Goal: Register for event/course

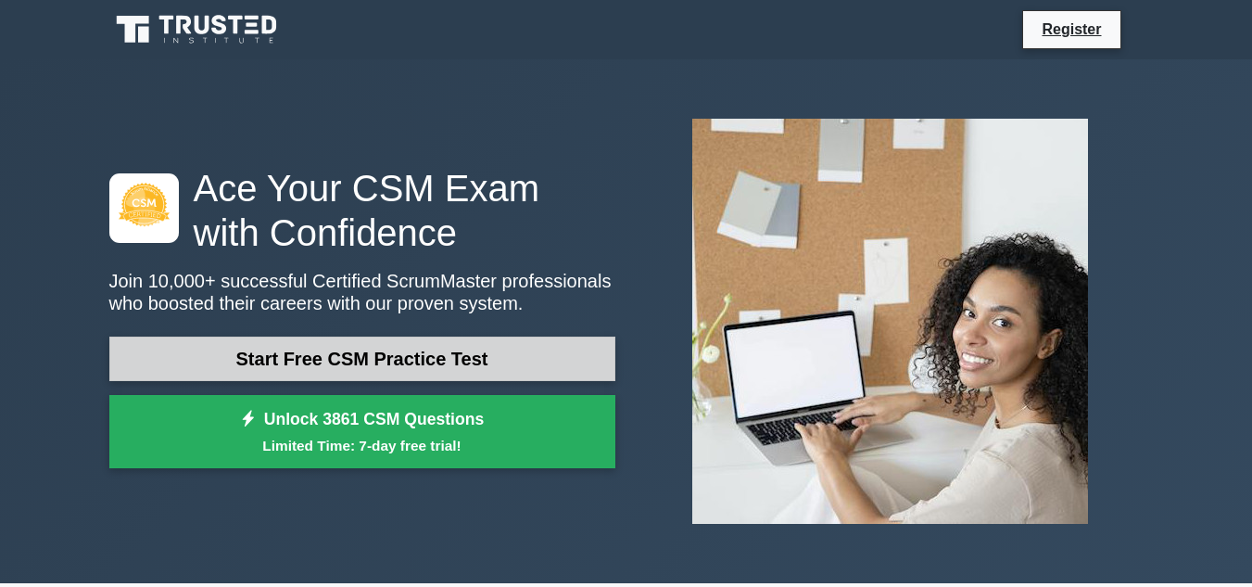
click at [251, 340] on link "Start Free CSM Practice Test" at bounding box center [362, 359] width 506 height 44
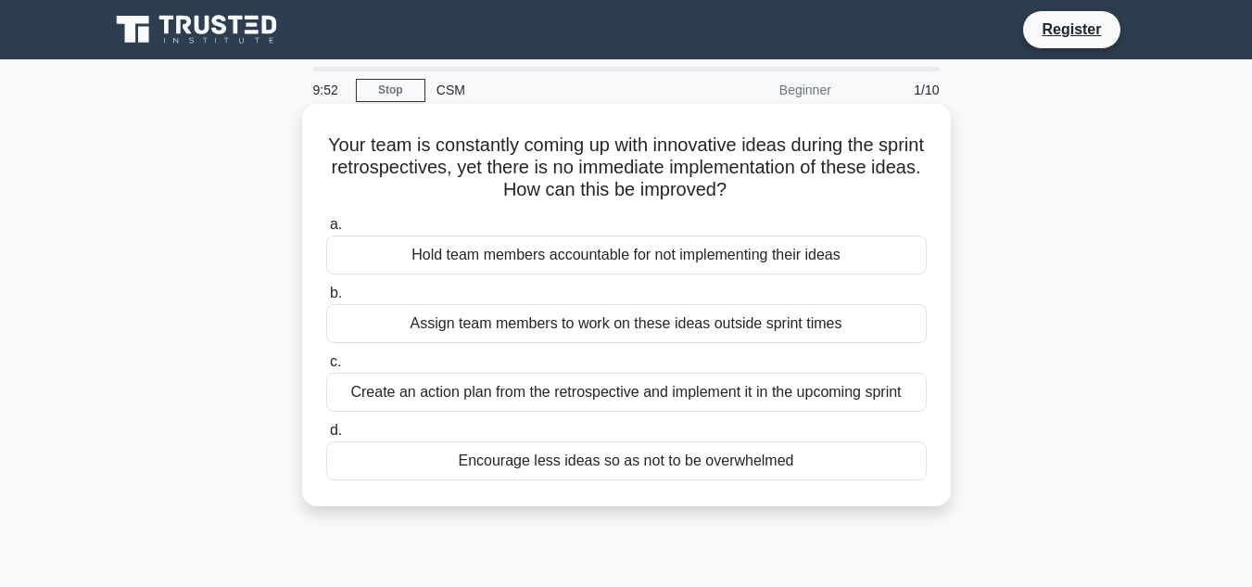
click at [642, 464] on div "Encourage less ideas so as not to be overwhelmed" at bounding box center [626, 460] width 601 height 39
click at [326, 437] on input "d. Encourage less ideas so as not to be overwhelmed" at bounding box center [326, 431] width 0 height 12
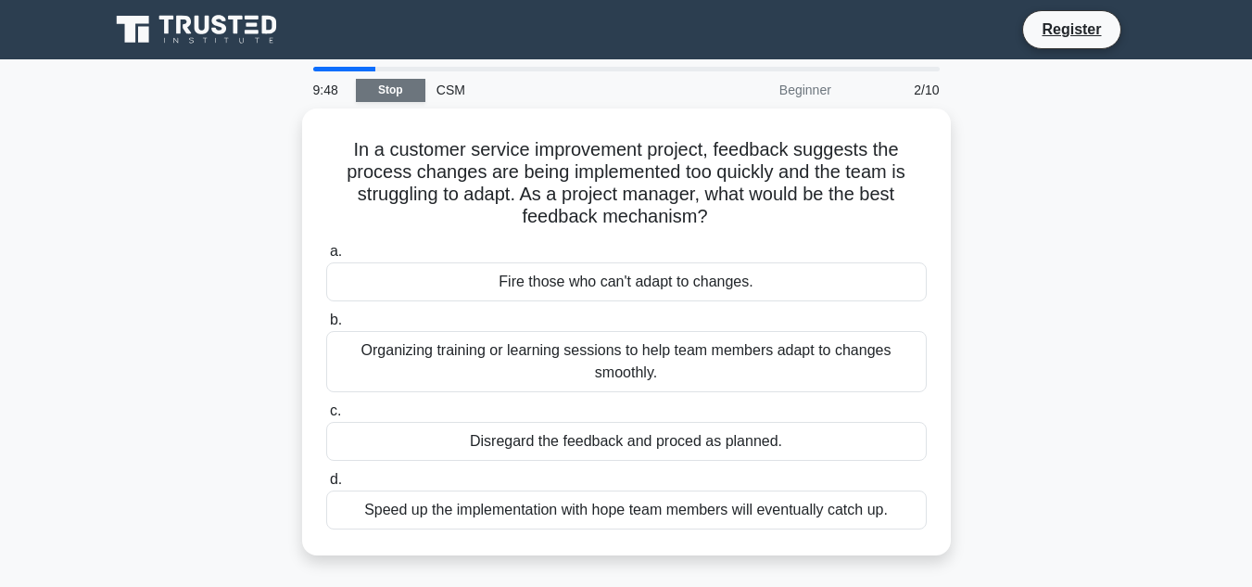
click at [403, 90] on link "Stop" at bounding box center [391, 90] width 70 height 23
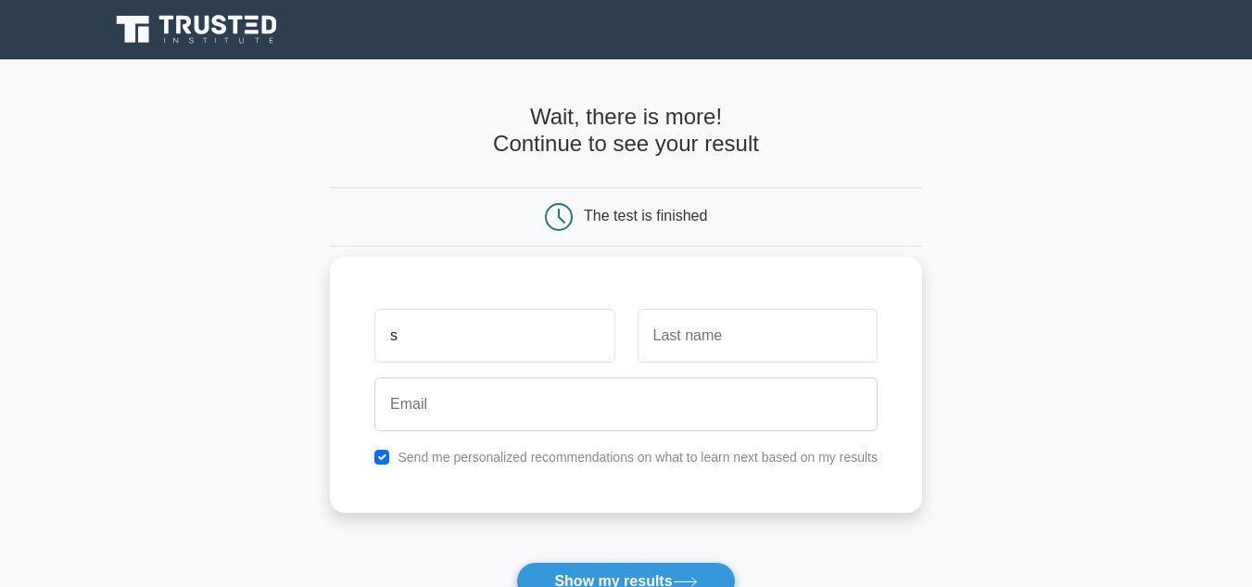
click at [522, 311] on input "s" at bounding box center [495, 336] width 240 height 54
click at [522, 311] on input "Sosimelela MKO" at bounding box center [495, 336] width 240 height 54
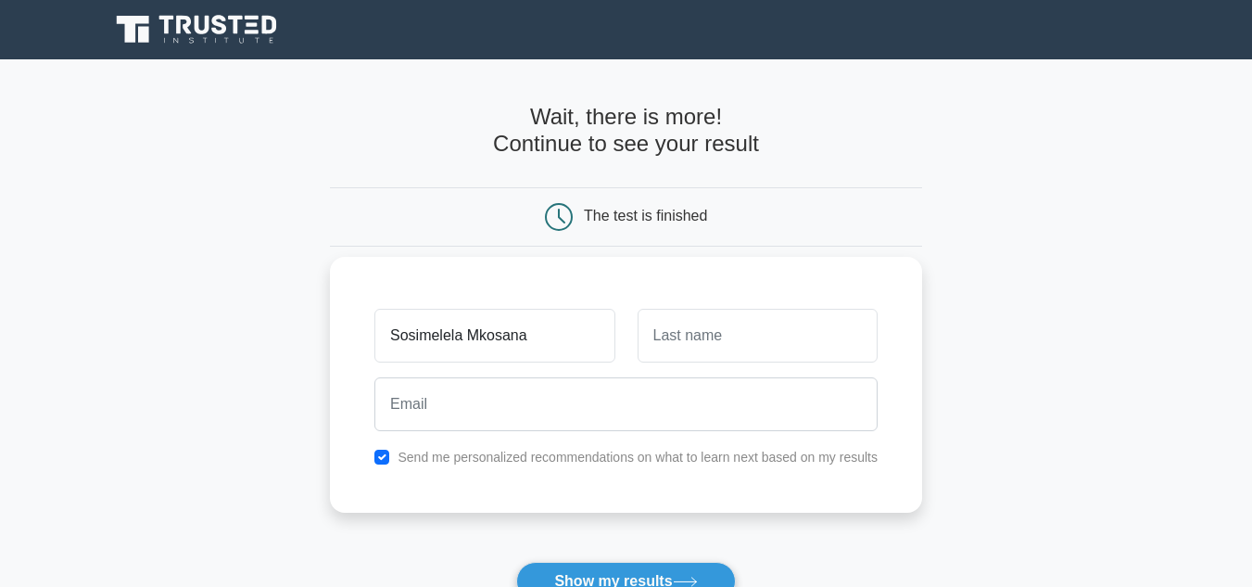
click at [540, 340] on input "Sosimelela Mkosana" at bounding box center [495, 336] width 240 height 54
click at [503, 333] on input "Sosimelela Mkosana" at bounding box center [495, 336] width 240 height 54
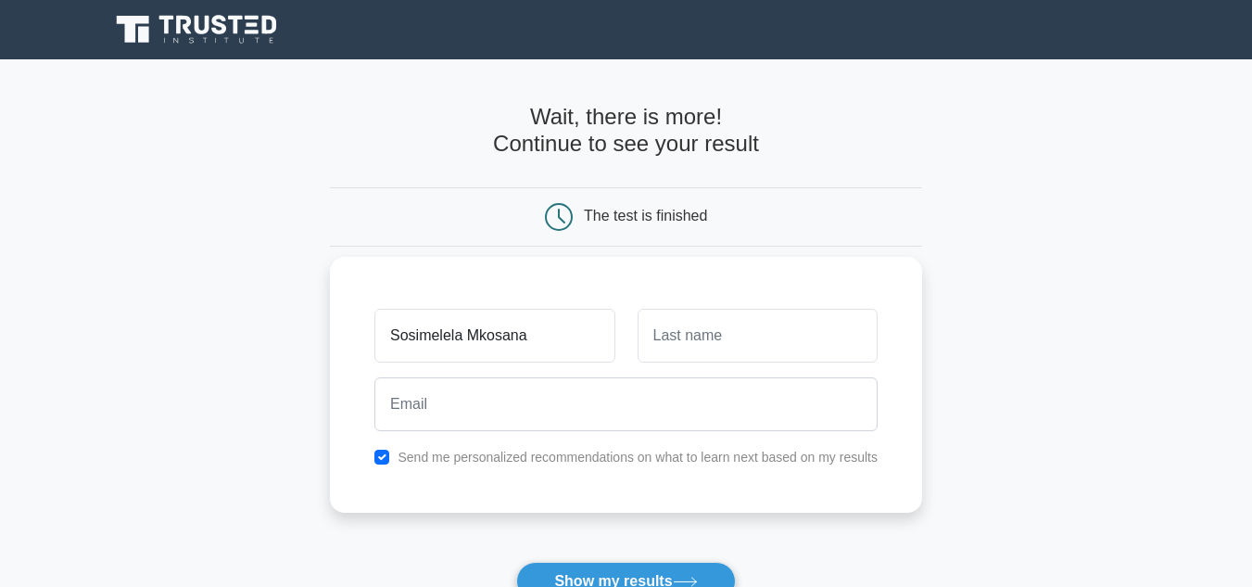
click at [503, 333] on input "Sosimelela Mkosana" at bounding box center [495, 336] width 240 height 54
type input "Sosimelela"
click at [674, 346] on input "text" at bounding box center [758, 336] width 240 height 54
click at [772, 346] on input "Mkohsaxcn" at bounding box center [758, 336] width 240 height 54
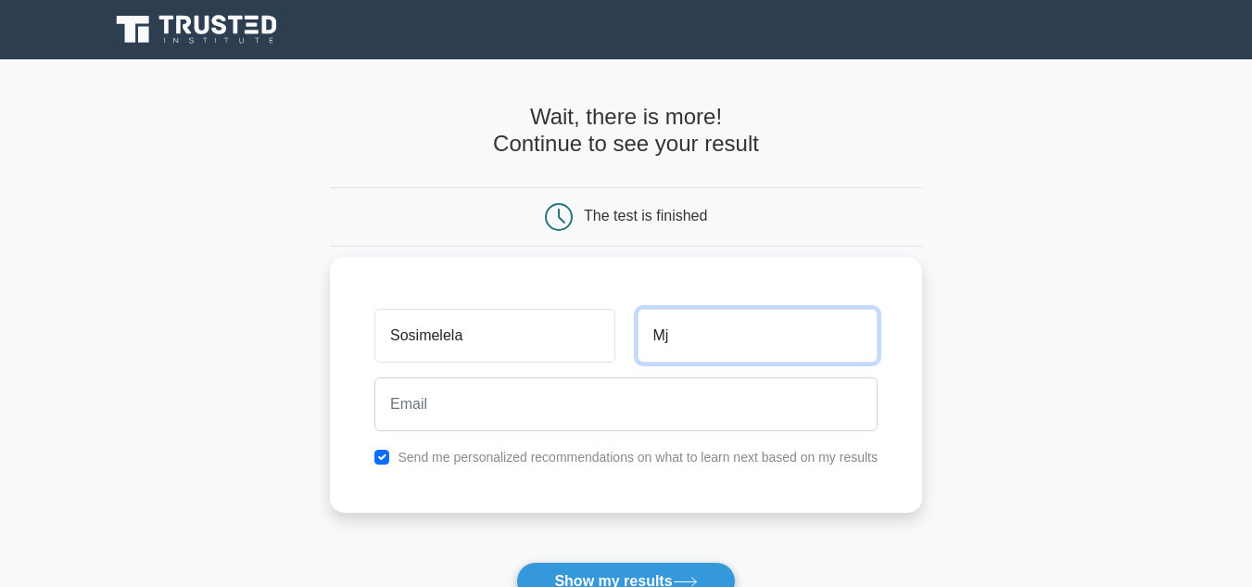
click at [859, 362] on input "Mj" at bounding box center [758, 336] width 240 height 54
type input "Mkosana"
click at [804, 364] on div "Mkosana" at bounding box center [758, 335] width 262 height 69
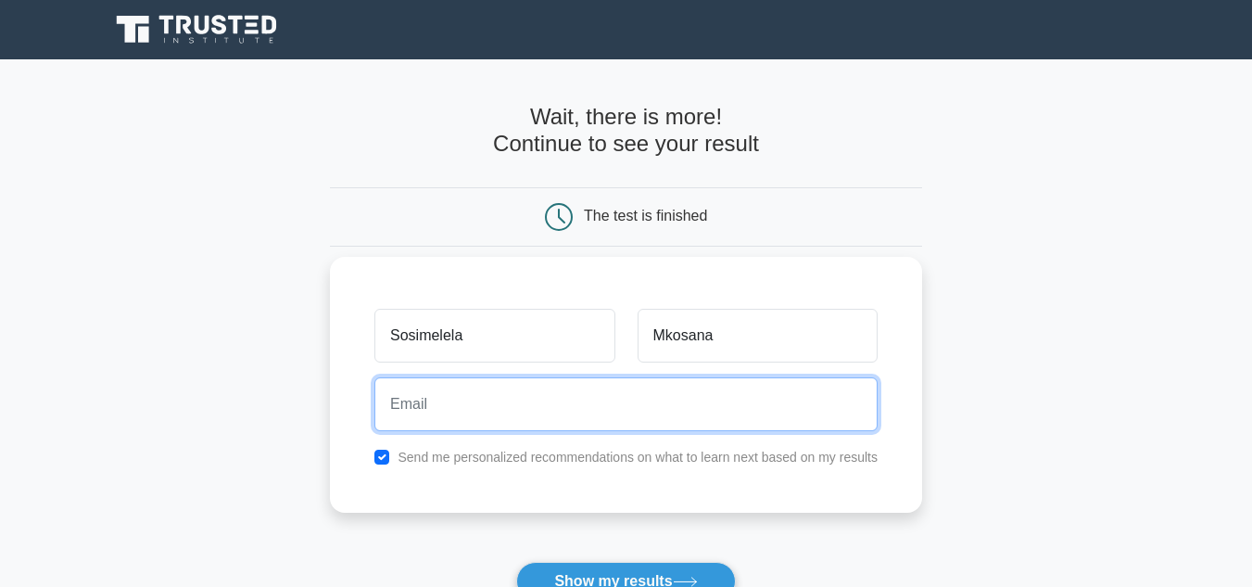
click at [758, 408] on input "email" at bounding box center [626, 404] width 503 height 54
click at [758, 408] on input "sosu" at bounding box center [626, 404] width 503 height 54
click at [483, 407] on input "soso" at bounding box center [626, 404] width 503 height 54
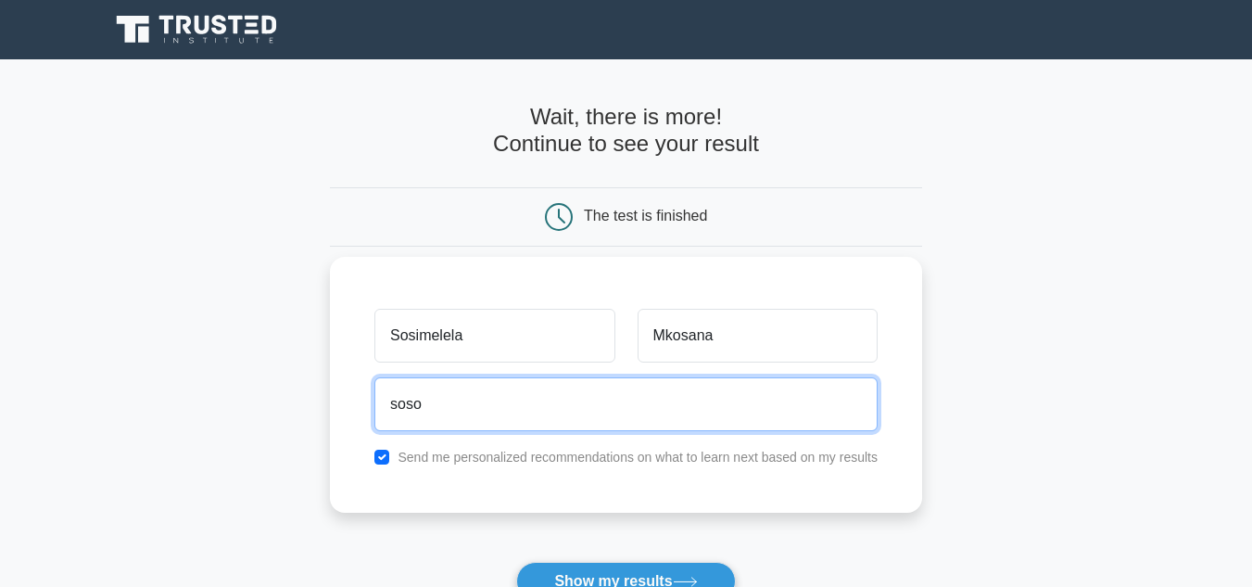
click at [483, 407] on input "soso" at bounding box center [626, 404] width 503 height 54
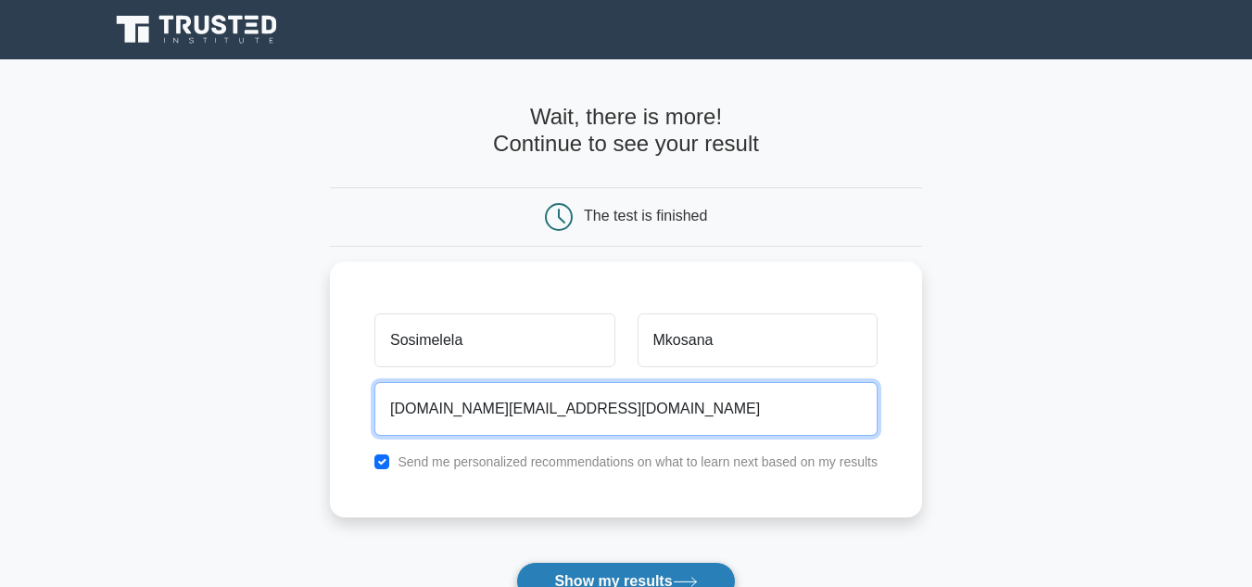
type input "sosimelela.trust@gmali.com"
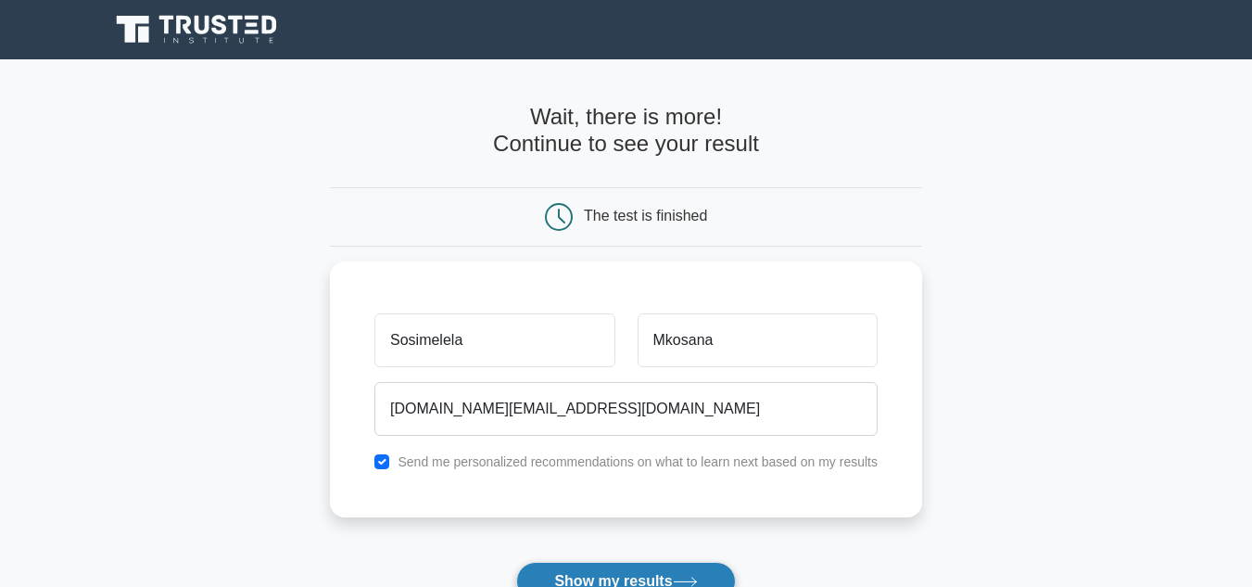
click at [644, 576] on button "Show my results" at bounding box center [625, 581] width 219 height 39
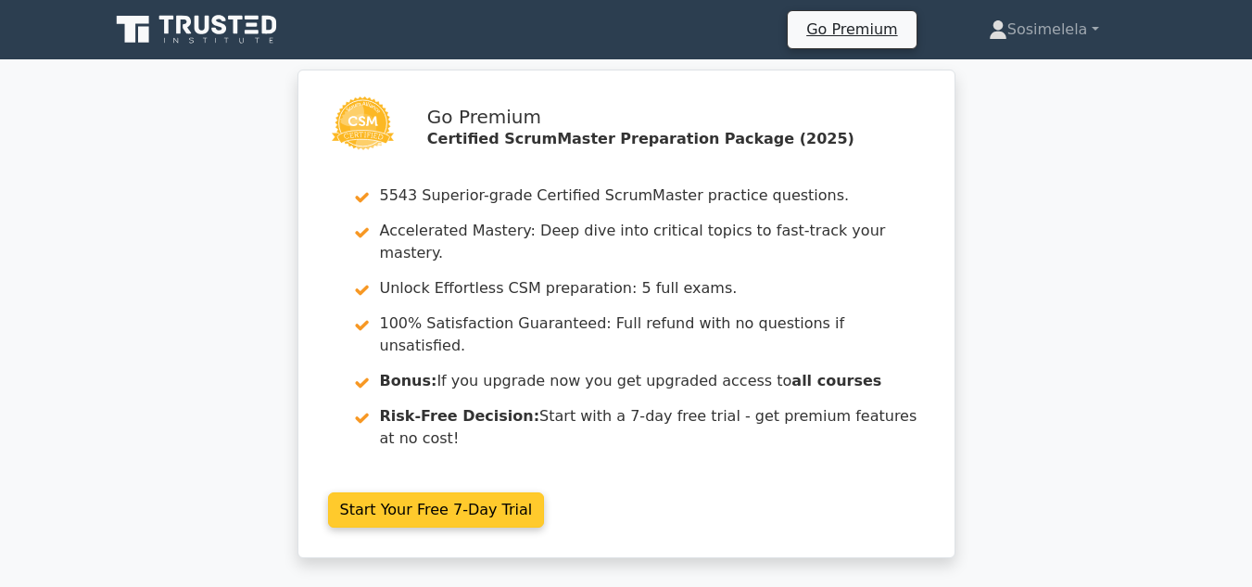
click at [378, 492] on link "Start Your Free 7-Day Trial" at bounding box center [436, 509] width 217 height 35
